Goal: Task Accomplishment & Management: Use online tool/utility

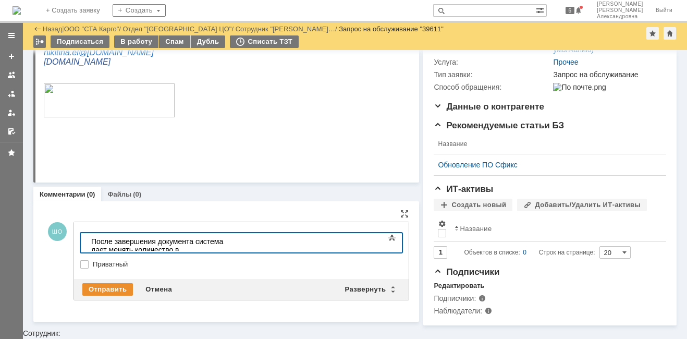
scroll to position [177, 0]
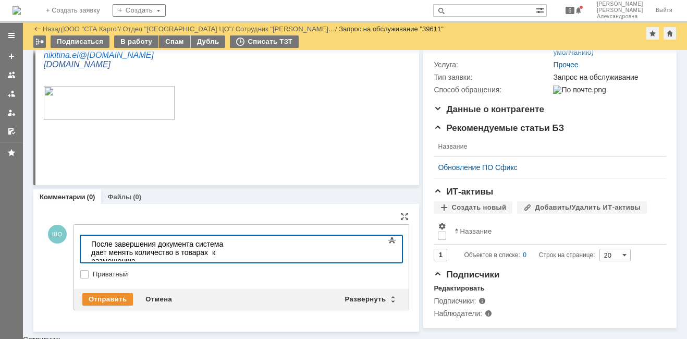
click at [93, 272] on label "Приватный" at bounding box center [247, 274] width 308 height 8
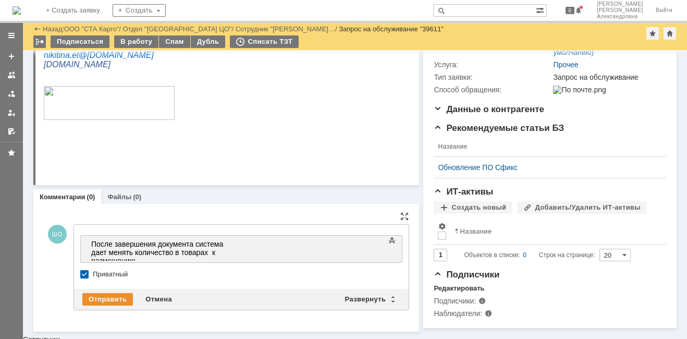
click at [93, 270] on label "Приватный" at bounding box center [247, 274] width 308 height 8
checkbox input "false"
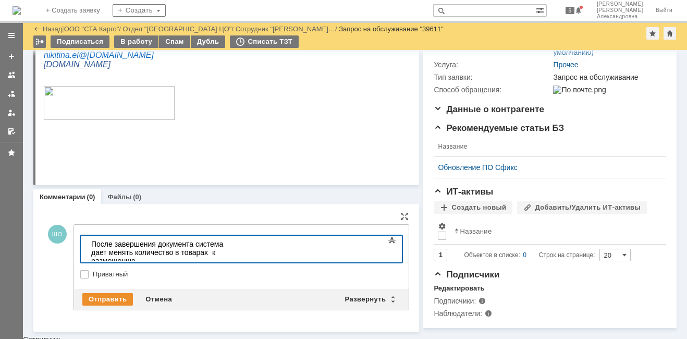
click at [239, 245] on div "После завершения документа система дает менять количество в товарах к размещению" at bounding box center [165, 252] width 148 height 25
click at [239, 244] on div "После завершения документа система дает менять количество в товарах к размещению" at bounding box center [165, 252] width 148 height 25
drag, startPoint x: 376, startPoint y: 246, endPoint x: 369, endPoint y: 243, distance: 8.1
click at [239, 243] on div "После завершения документа система дает менять количество во вкладке товарах к …" at bounding box center [165, 252] width 148 height 25
click at [165, 254] on div "После завершения документа система дает менять количество во вкладке товары к р…" at bounding box center [165, 252] width 148 height 25
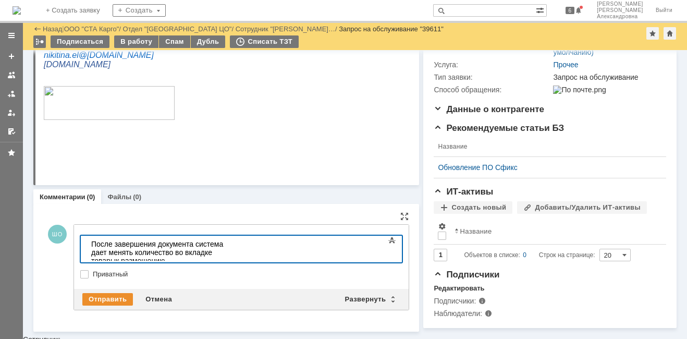
click at [142, 254] on div "После завершения документа система дает менять количество во вкладке товары к р…" at bounding box center [165, 252] width 148 height 25
click at [239, 253] on div "После завершения документа система дает менять количество во вкладке товары к р…" at bounding box center [165, 256] width 148 height 33
drag, startPoint x: 292, startPoint y: 254, endPoint x: 275, endPoint y: 251, distance: 17.0
click at [239, 251] on div "После завершения документа система дает менять количество во вкладке товары к р…" at bounding box center [165, 261] width 148 height 42
click at [239, 248] on div "После завершения документа система дает менять количество во вкладке товары к р…" at bounding box center [165, 261] width 148 height 42
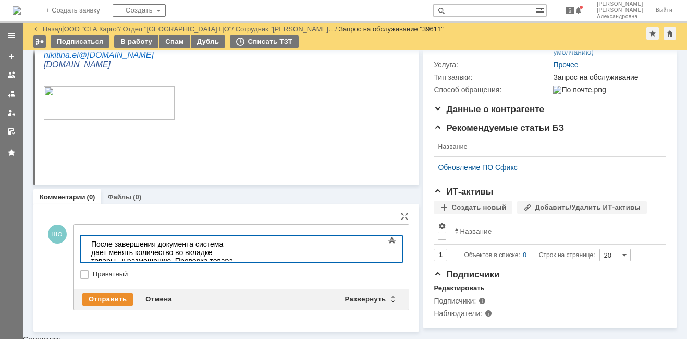
drag, startPoint x: 290, startPoint y: 255, endPoint x: 275, endPoint y: 253, distance: 14.7
click at [239, 253] on div "После завершения документа система дает менять количество во вкладке товары к р…" at bounding box center [165, 261] width 148 height 42
click at [120, 293] on div "Отправить" at bounding box center [107, 299] width 51 height 13
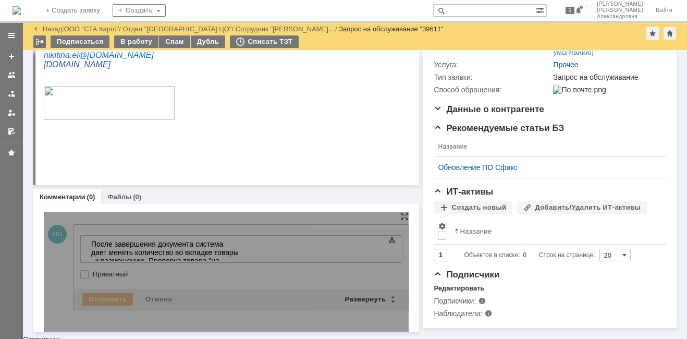
scroll to position [0, 0]
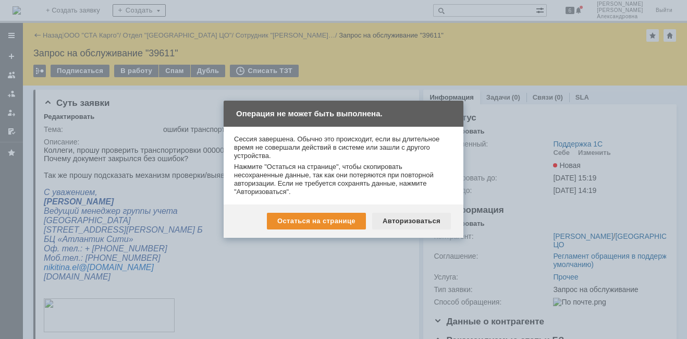
click at [400, 221] on div "Авторизоваться" at bounding box center [411, 221] width 79 height 17
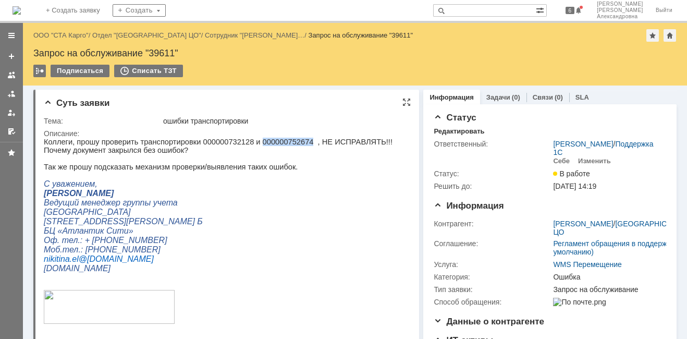
drag, startPoint x: 291, startPoint y: 141, endPoint x: 245, endPoint y: 142, distance: 45.9
click at [245, 142] on p "Коллеги, прошу проверить транспортировки 000000732128 и 000000752674 , НЕ ИСПРА…" at bounding box center [223, 146] width 358 height 17
copy p "000000752674"
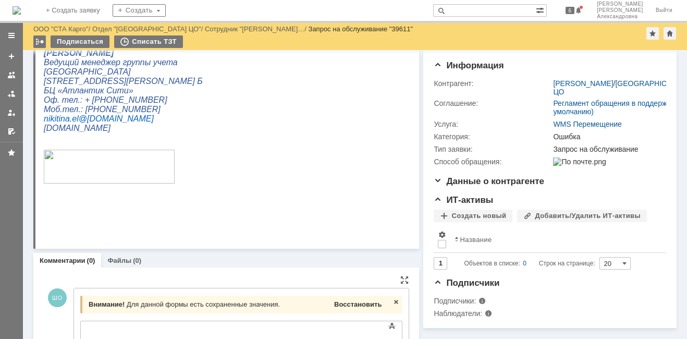
click at [336, 306] on span "Восстановить" at bounding box center [357, 304] width 47 height 8
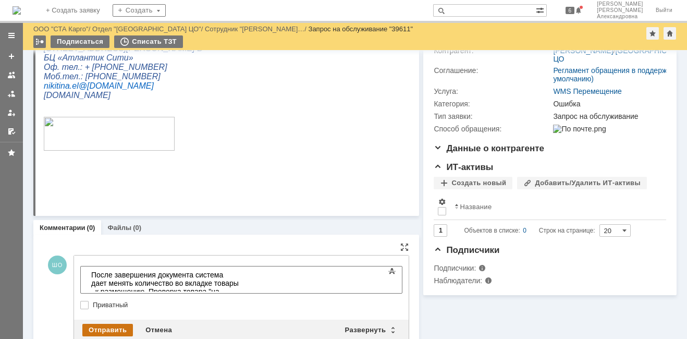
scroll to position [164, 0]
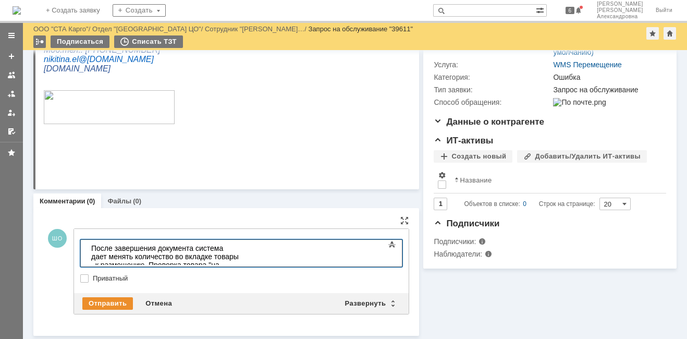
click at [89, 247] on body "После завершения документа система дает менять количество во вкладке товары к р…" at bounding box center [165, 261] width 156 height 42
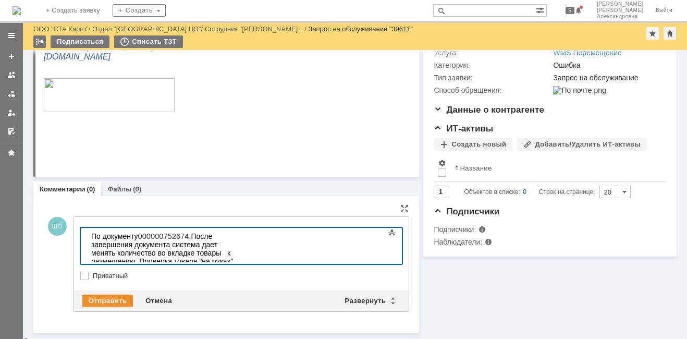
scroll to position [174, 0]
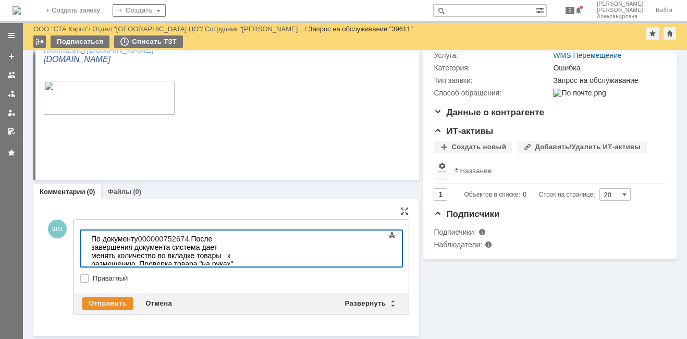
drag, startPoint x: 122, startPoint y: 256, endPoint x: 82, endPoint y: 258, distance: 40.2
click at [87, 258] on html "По документу 000000752674. После завершения документа система дает менять колич…" at bounding box center [165, 255] width 156 height 50
click at [200, 249] on div "По документу 000000752674. После завершения документа система дает менять колич…" at bounding box center [165, 256] width 148 height 42
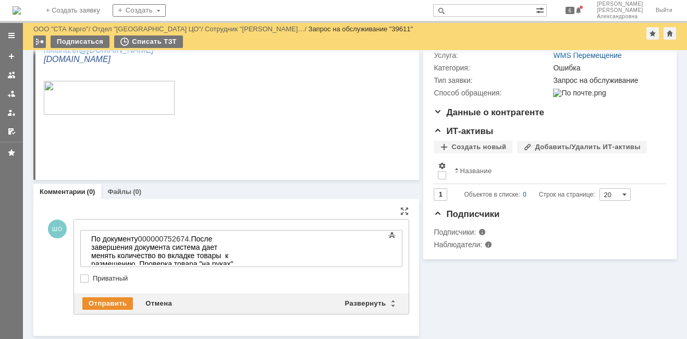
click at [93, 280] on label "Приватный" at bounding box center [247, 278] width 308 height 8
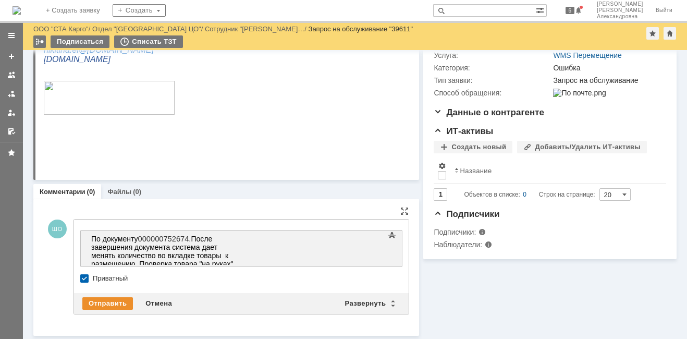
click at [93, 278] on label "Приватный" at bounding box center [247, 278] width 308 height 8
checkbox input "false"
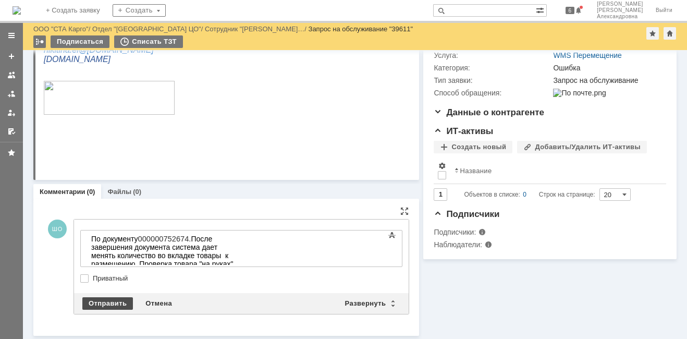
click at [100, 298] on div "Отправить" at bounding box center [107, 303] width 51 height 13
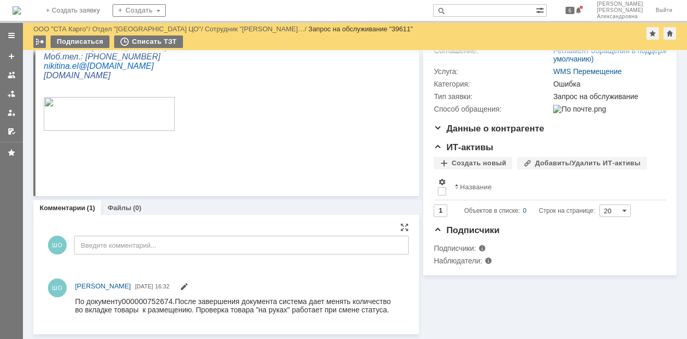
scroll to position [0, 0]
